Goal: Information Seeking & Learning: Learn about a topic

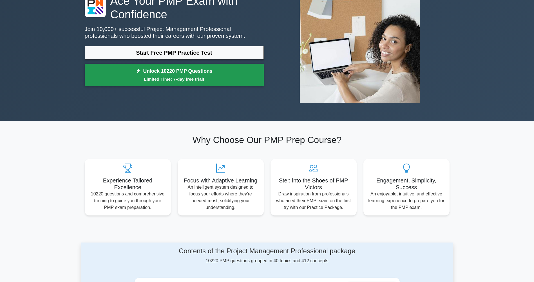
scroll to position [84, 0]
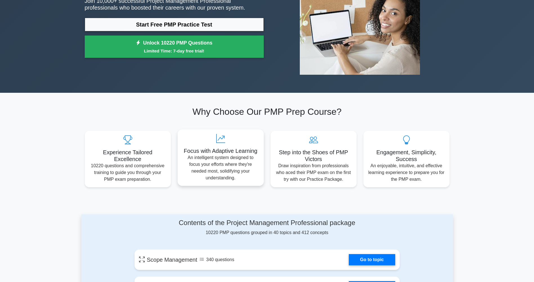
click at [220, 151] on h5 "Focus with Adaptive Learning" at bounding box center [220, 150] width 77 height 7
click at [218, 138] on icon at bounding box center [220, 138] width 77 height 9
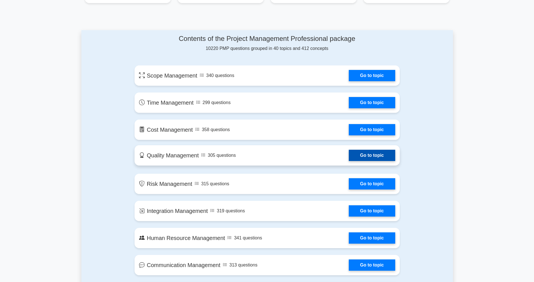
scroll to position [282, 0]
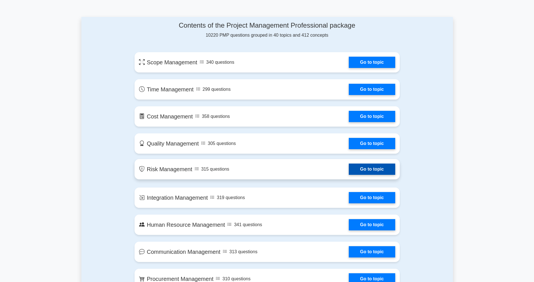
click at [379, 168] on link "Go to topic" at bounding box center [372, 168] width 46 height 11
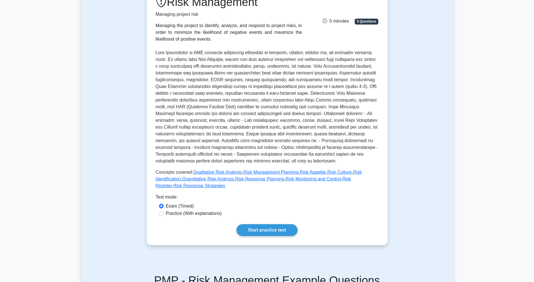
scroll to position [113, 0]
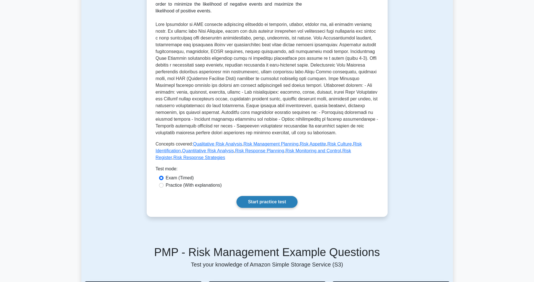
click at [267, 196] on link "Start practice test" at bounding box center [267, 202] width 61 height 12
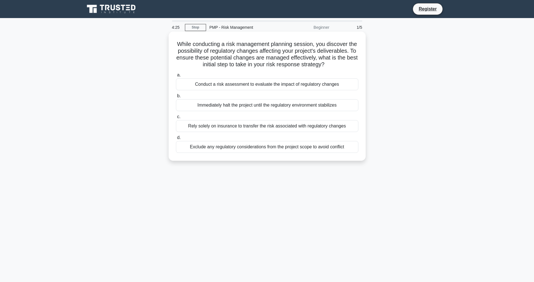
click at [184, 90] on div "Conduct a risk assessment to evaluate the impact of regulatory changes" at bounding box center [267, 84] width 183 height 12
click at [176, 77] on input "a. Conduct a risk assessment to evaluate the impact of regulatory changes" at bounding box center [176, 75] width 0 height 4
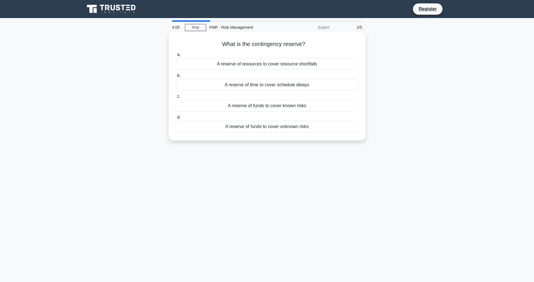
click at [188, 107] on div "A reserve of funds to cover known risks" at bounding box center [267, 106] width 183 height 12
click at [176, 98] on input "c. A reserve of funds to cover known risks" at bounding box center [176, 97] width 0 height 4
click at [203, 128] on div "Unexpected early completion of a task" at bounding box center [267, 127] width 183 height 12
click at [176, 119] on input "d. Unexpected early completion of a task" at bounding box center [176, 117] width 0 height 4
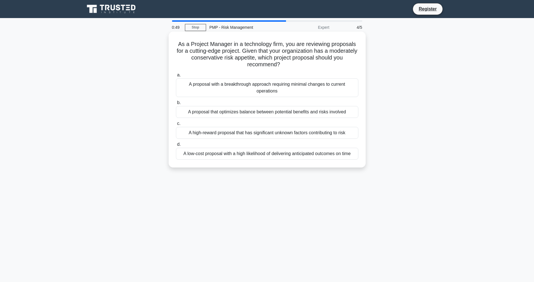
click at [278, 111] on div "A proposal that optimizes balance between potential benefits and risks involved" at bounding box center [267, 112] width 183 height 12
click at [176, 104] on input "b. A proposal that optimizes balance between potential benefits and risks invol…" at bounding box center [176, 103] width 0 height 4
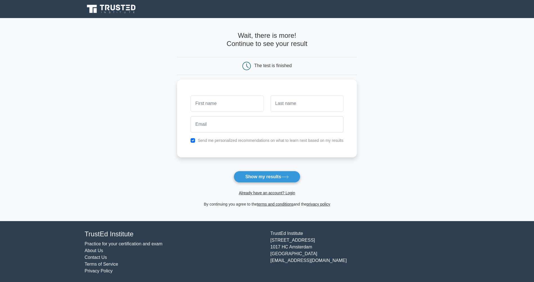
click at [385, 166] on main "Wait, there is more! Continue to see your result The test is finished and the" at bounding box center [267, 119] width 534 height 203
click at [240, 105] on input "text" at bounding box center [227, 102] width 73 height 16
type input "OCELA"
click at [292, 102] on input "text" at bounding box center [307, 102] width 73 height 16
type input "SAMUEL"
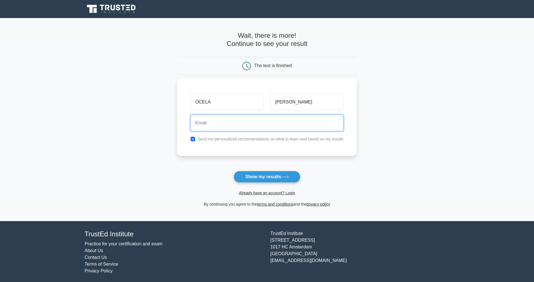
click at [213, 122] on input "email" at bounding box center [267, 123] width 153 height 16
type input "samuelocela@gmail.com"
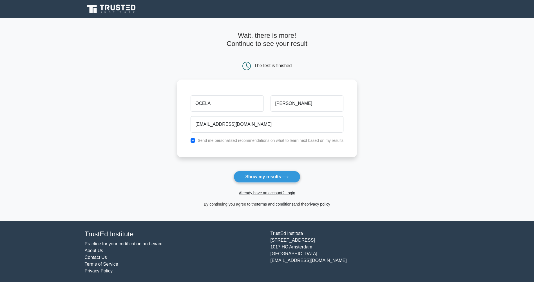
click at [330, 172] on form "Wait, there is more! Continue to see your result The test is finished OCELA SAM…" at bounding box center [267, 120] width 180 height 176
click at [276, 175] on button "Show my results" at bounding box center [267, 177] width 66 height 12
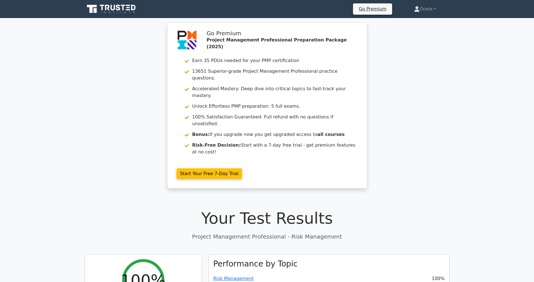
click at [387, 29] on div "Go Premium Project Management Professional Preparation Package (2025) Earn 35 P…" at bounding box center [267, 109] width 534 height 172
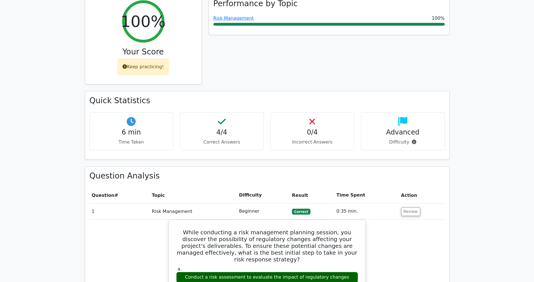
scroll to position [141, 0]
